Goal: Information Seeking & Learning: Learn about a topic

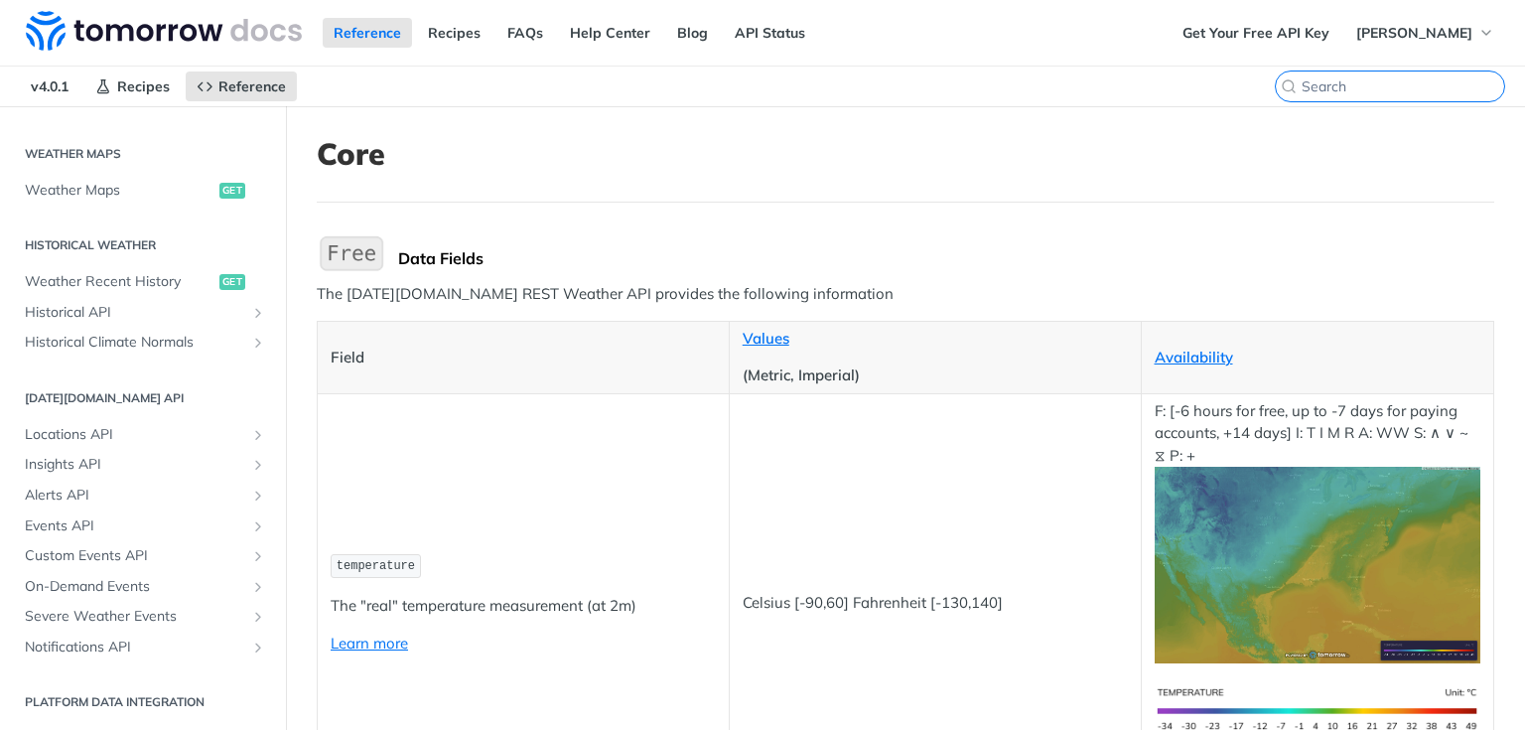
click at [1404, 88] on input "CTRL-K" at bounding box center [1403, 86] width 203 height 18
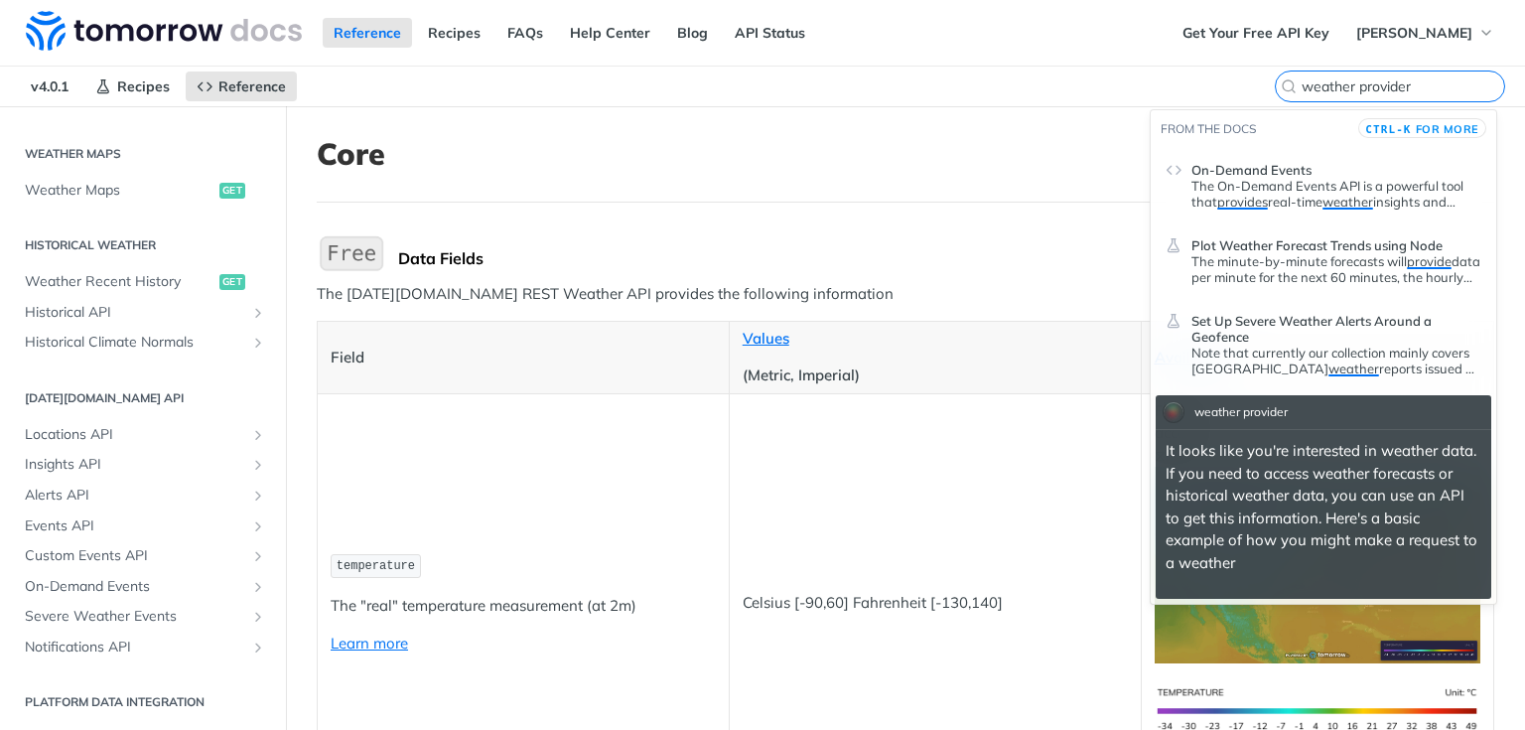
type input "weather provider"
click at [1288, 191] on p "The On-Demand Events API is a powerful tool that provides real-time weather ins…" at bounding box center [1336, 194] width 290 height 32
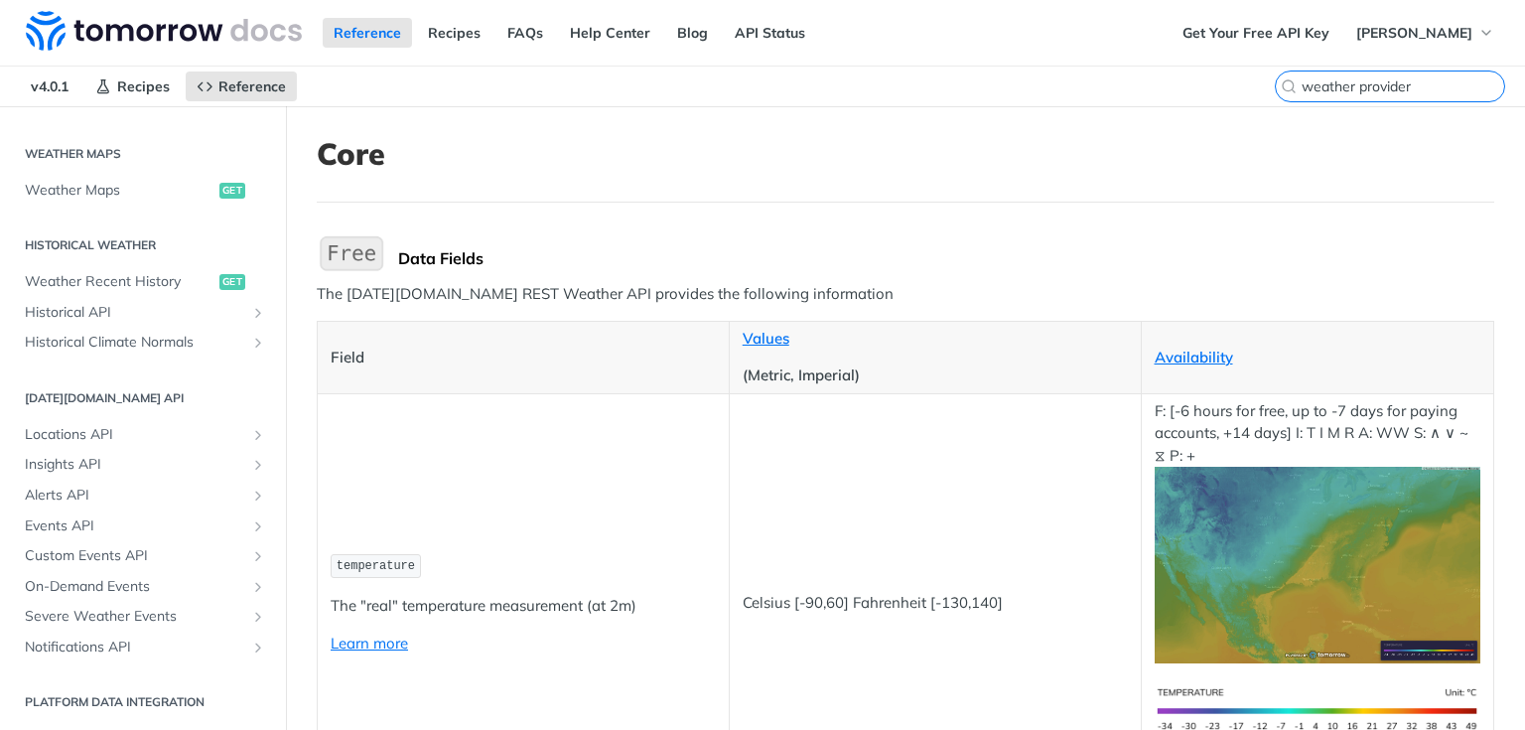
click at [1410, 83] on input "weather provider" at bounding box center [1403, 86] width 203 height 18
click at [1398, 87] on input "weather provider" at bounding box center [1403, 86] width 203 height 18
click at [1311, 87] on input "weather provider" at bounding box center [1403, 86] width 203 height 18
drag, startPoint x: 1290, startPoint y: 85, endPoint x: 1398, endPoint y: 91, distance: 108.4
click at [1400, 88] on input "weather provider" at bounding box center [1403, 86] width 203 height 18
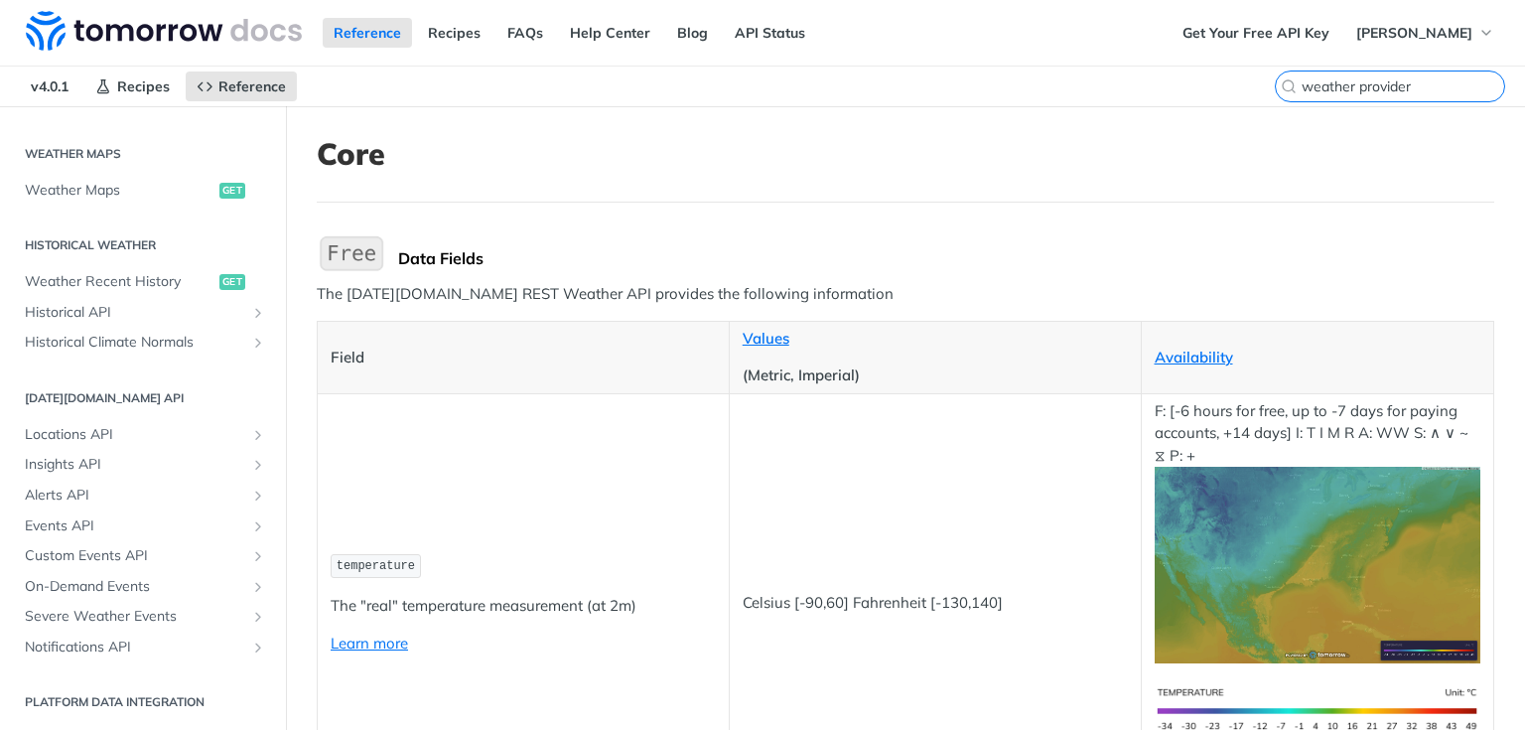
click at [1409, 82] on input "weather provider" at bounding box center [1403, 86] width 203 height 18
click at [1350, 91] on input "weather provider" at bounding box center [1403, 86] width 203 height 18
click at [381, 34] on link "Reference" at bounding box center [367, 33] width 89 height 30
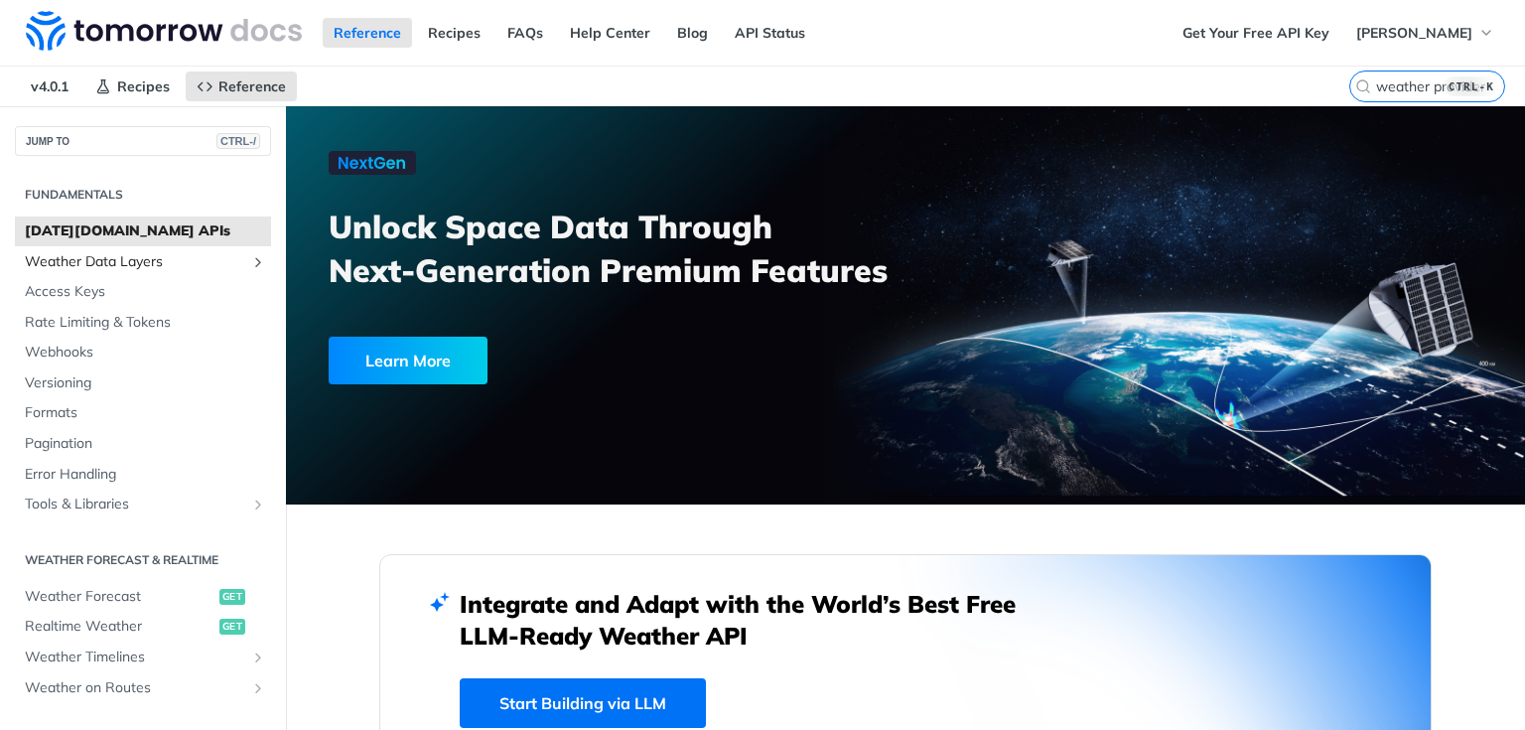
click at [230, 258] on span "Weather Data Layers" at bounding box center [135, 262] width 220 height 20
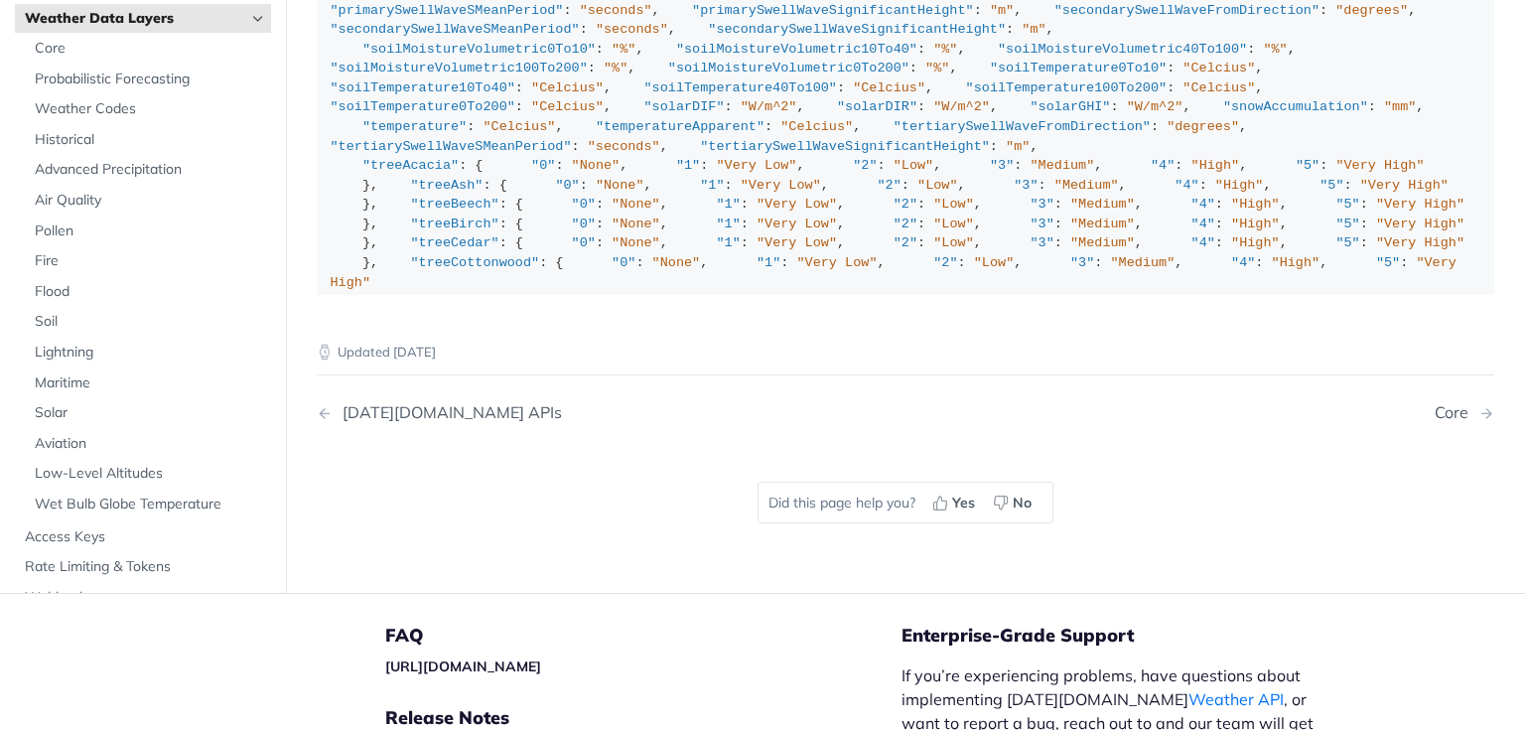
scroll to position [2585, 0]
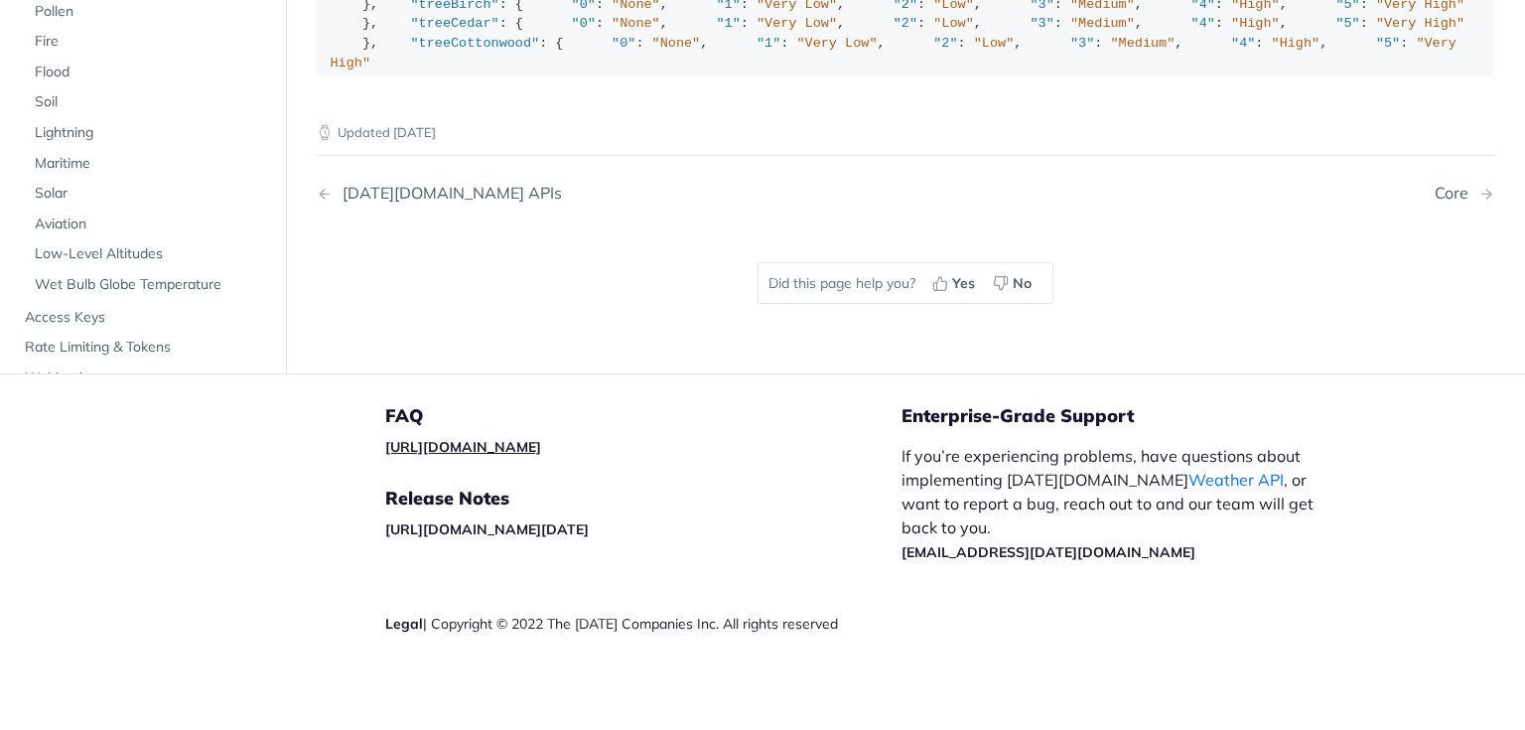
click at [453, 448] on link "[URL][DOMAIN_NAME]" at bounding box center [463, 447] width 156 height 18
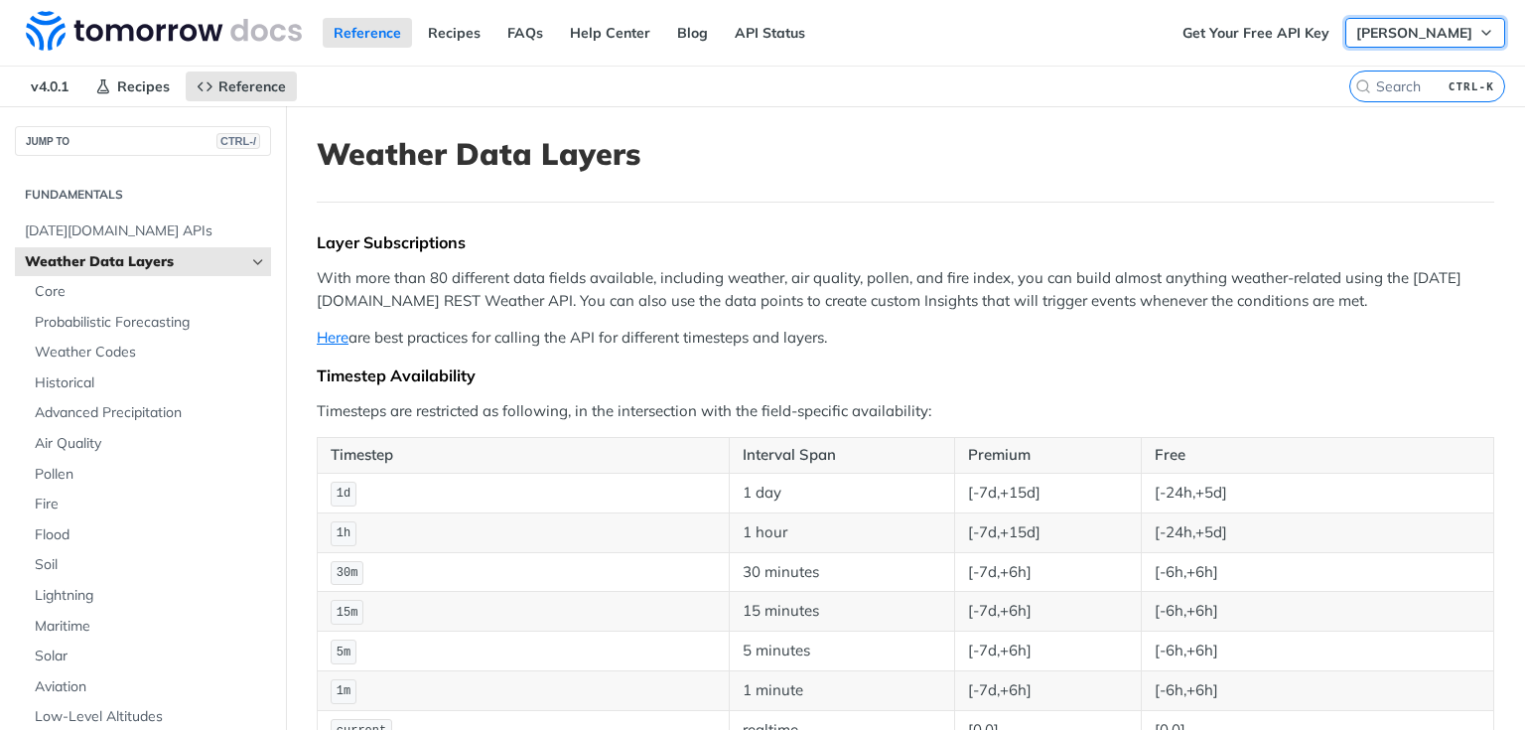
click at [1478, 36] on icon "button" at bounding box center [1486, 33] width 16 height 16
click at [1149, 59] on div "Reference Recipes FAQs Help Center Blog API Status" at bounding box center [585, 33] width 1171 height 66
click at [1404, 29] on span "[PERSON_NAME]" at bounding box center [1414, 33] width 116 height 18
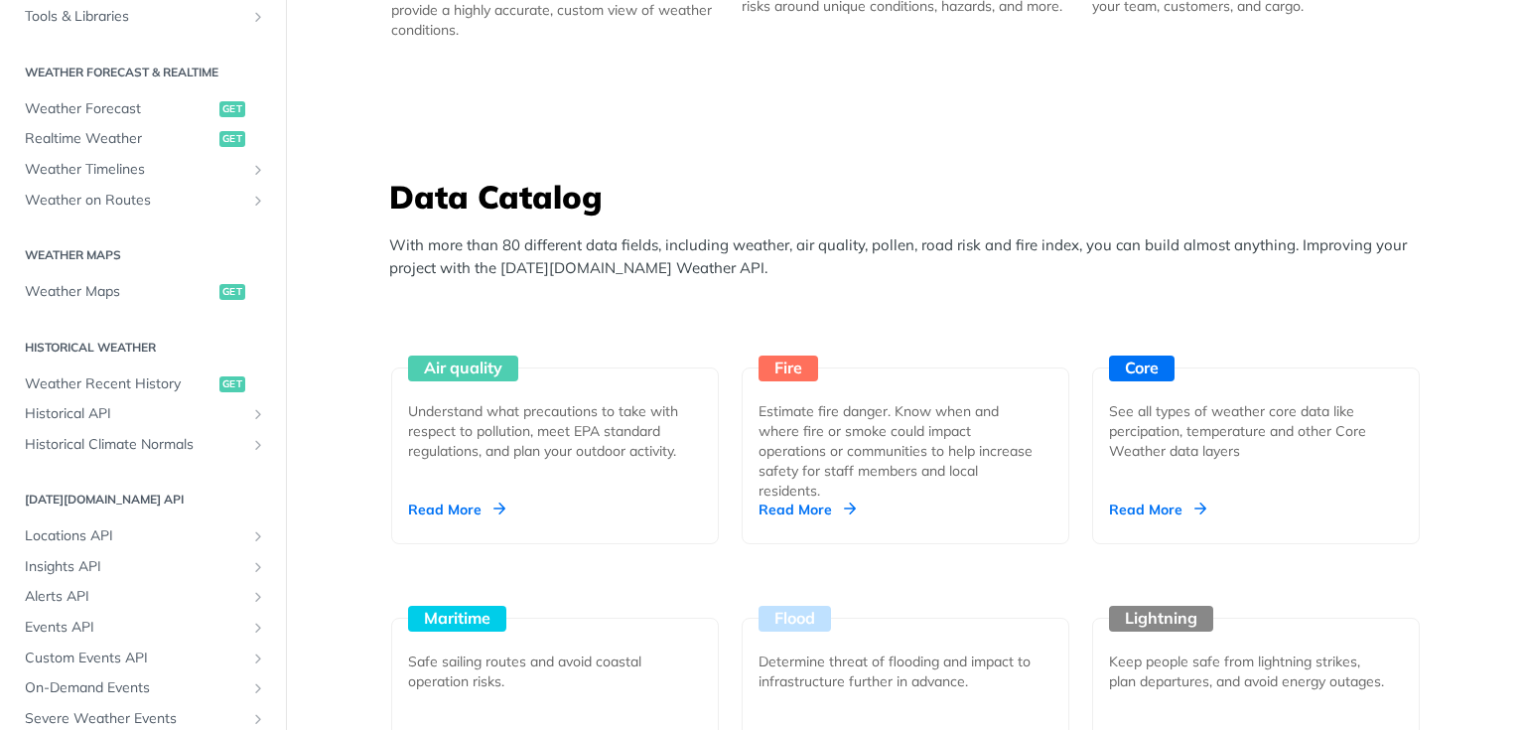
scroll to position [1620, 0]
